Goal: Find specific page/section: Find specific page/section

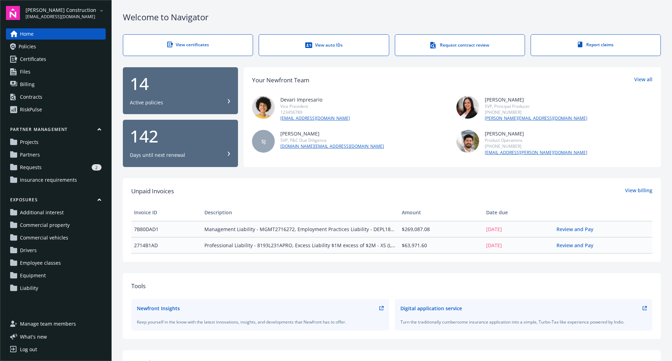
click at [39, 42] on link "Policies" at bounding box center [56, 46] width 100 height 11
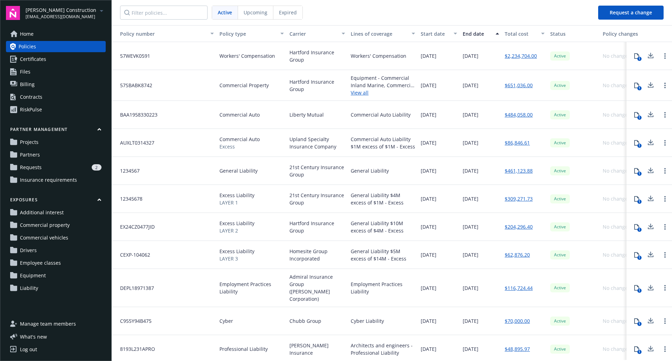
click at [35, 32] on link "Home" at bounding box center [56, 33] width 100 height 11
